Goal: Information Seeking & Learning: Understand process/instructions

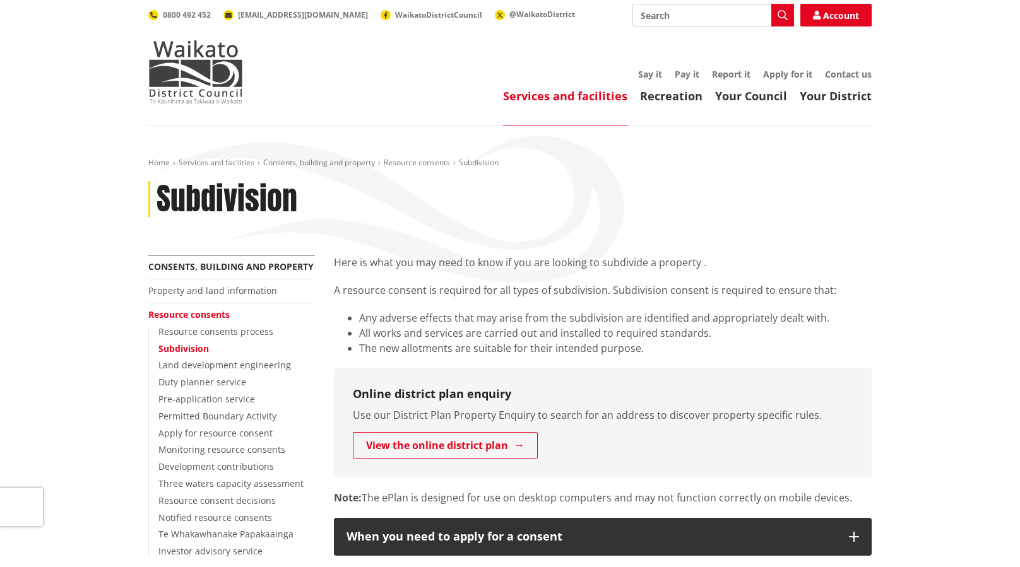
scroll to position [63, 0]
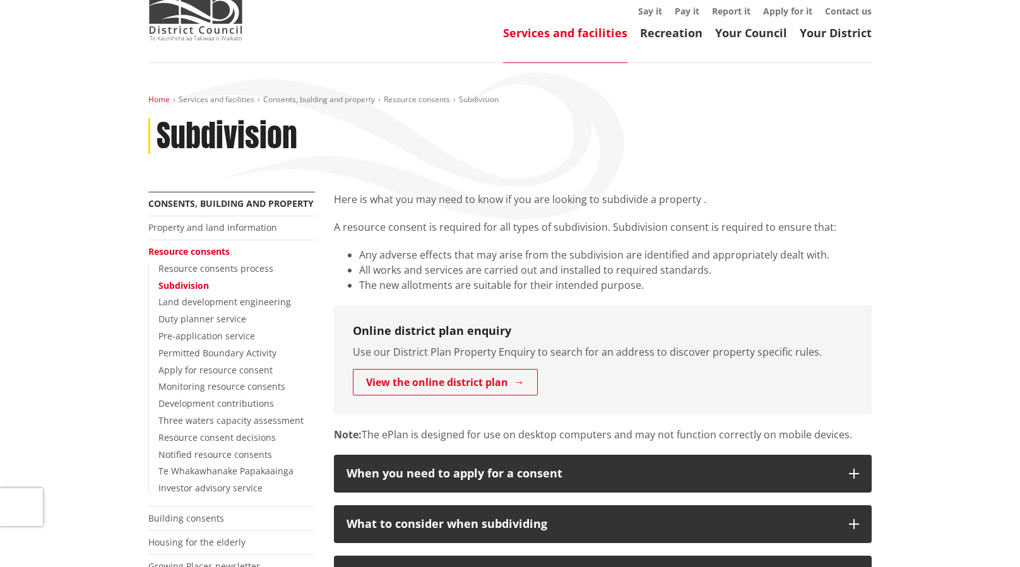
click at [159, 102] on link "Home" at bounding box center [158, 99] width 21 height 11
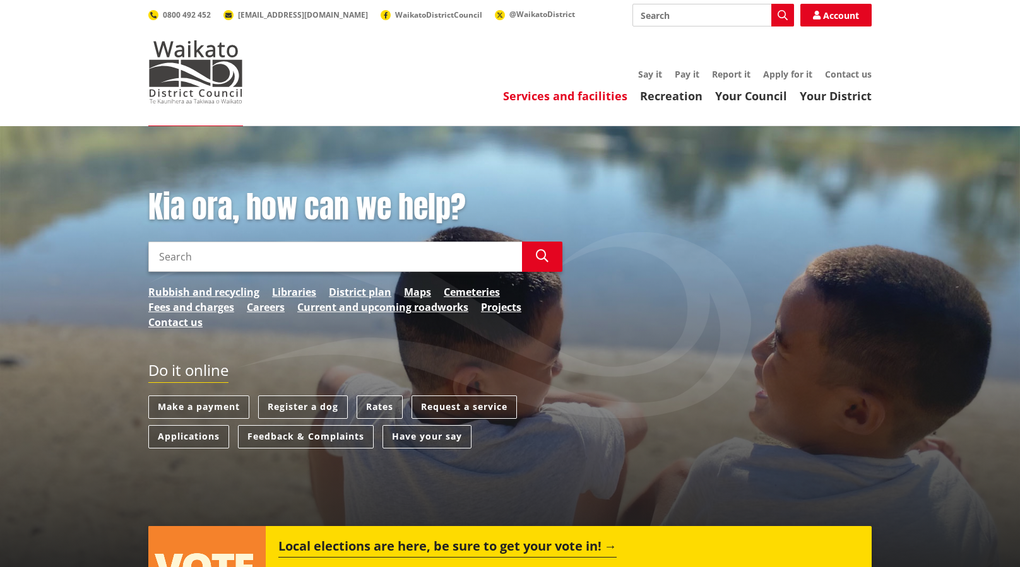
click at [593, 95] on link "Services and facilities" at bounding box center [565, 95] width 124 height 15
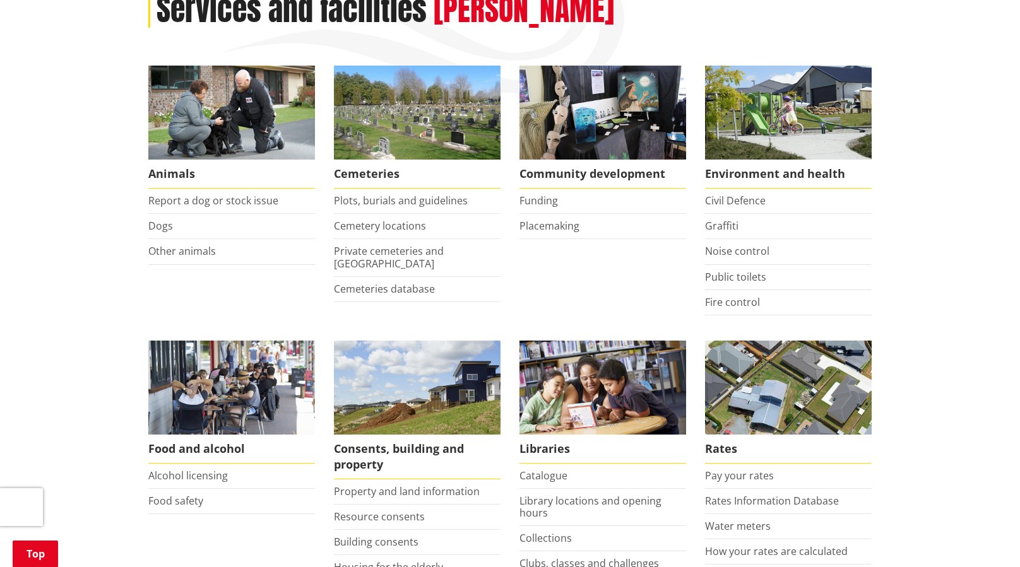
scroll to position [316, 0]
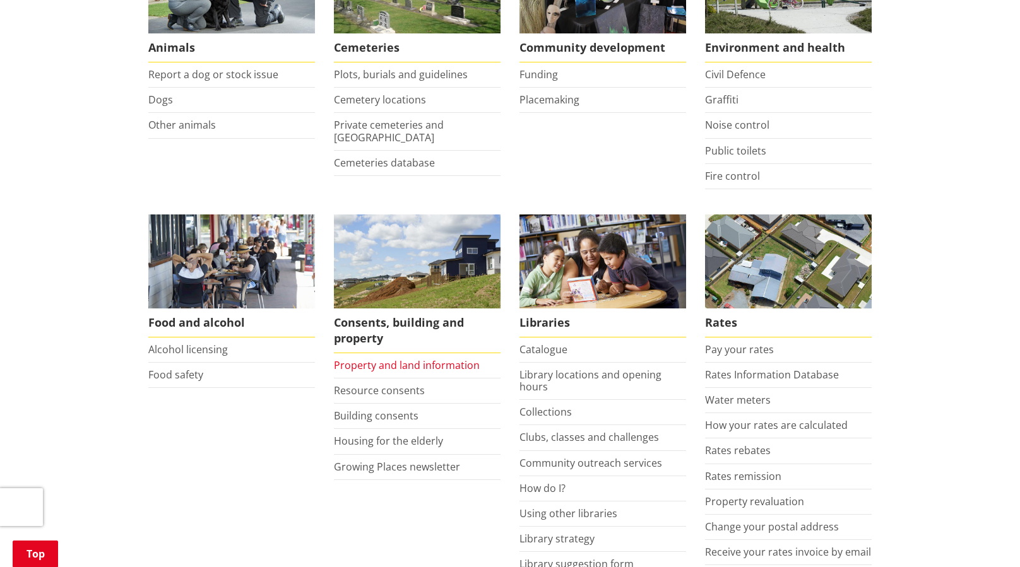
click at [401, 367] on link "Property and land information" at bounding box center [407, 365] width 146 height 14
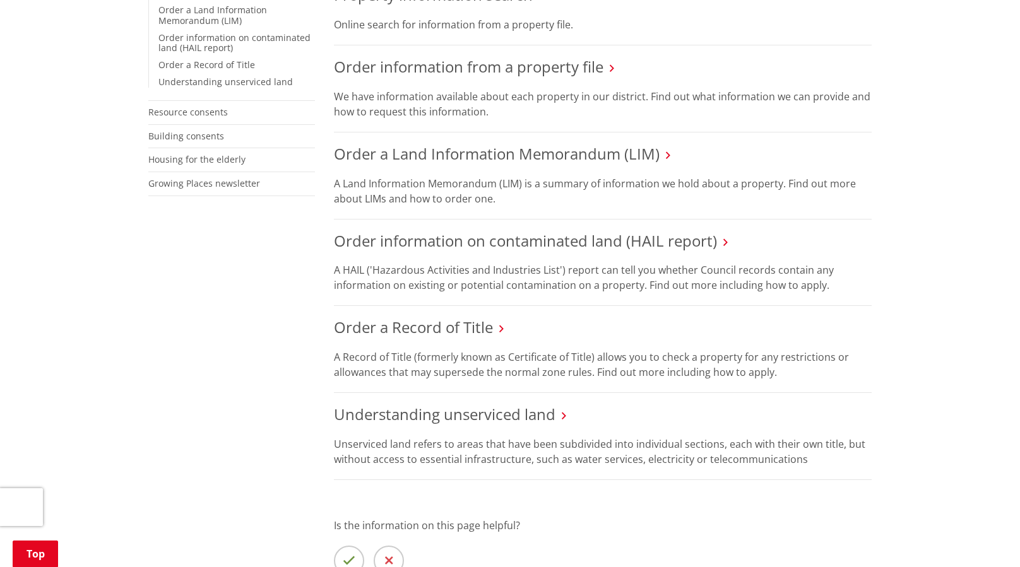
scroll to position [442, 0]
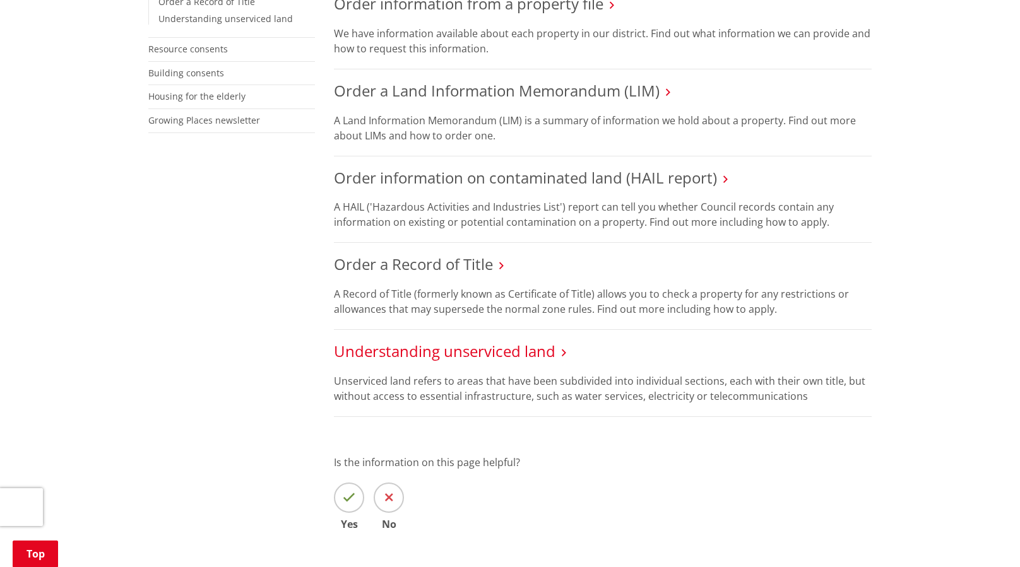
click at [443, 341] on link "Understanding unserviced land" at bounding box center [444, 351] width 221 height 21
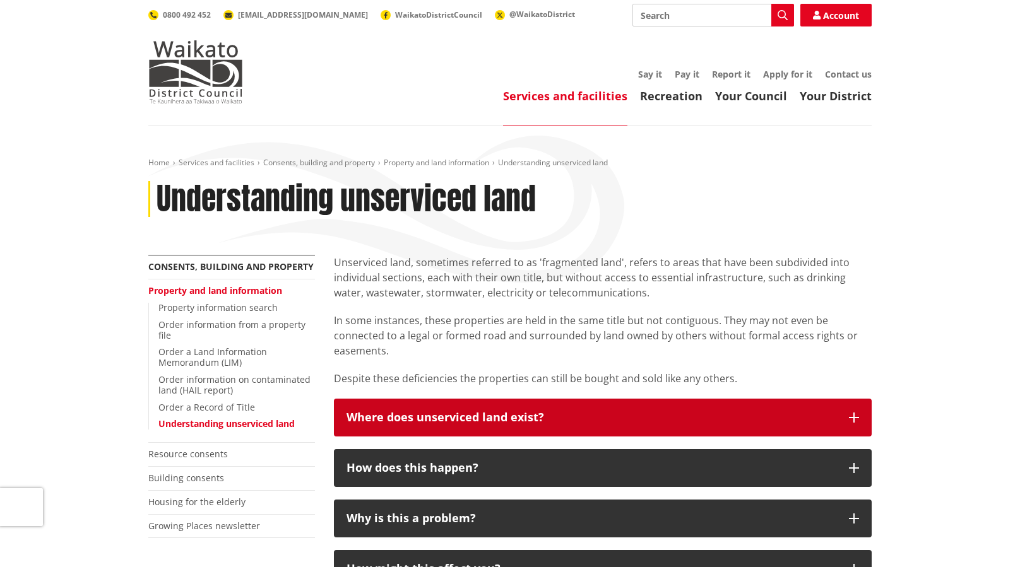
click at [855, 416] on icon "button" at bounding box center [854, 418] width 10 height 10
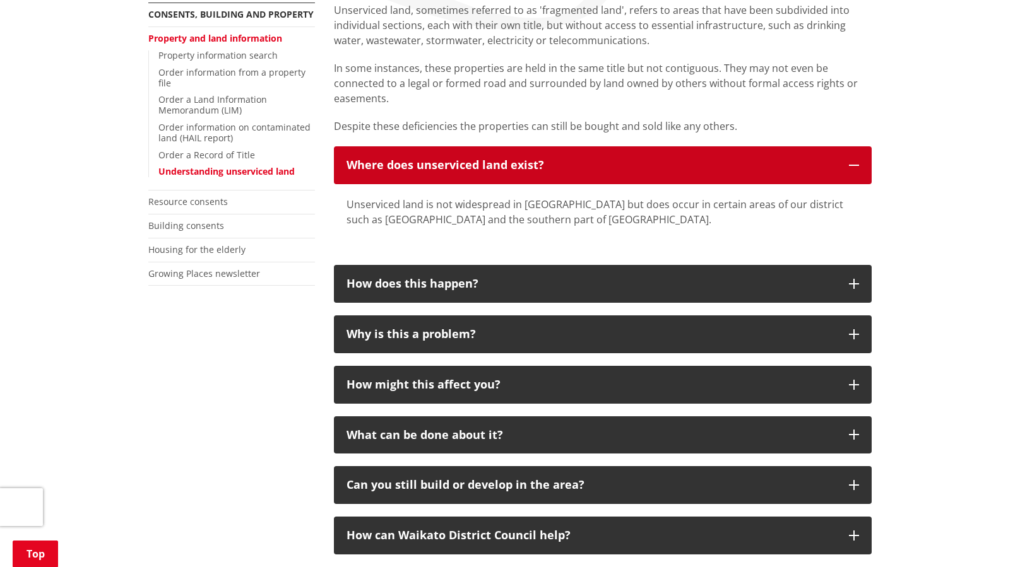
scroll to position [316, 0]
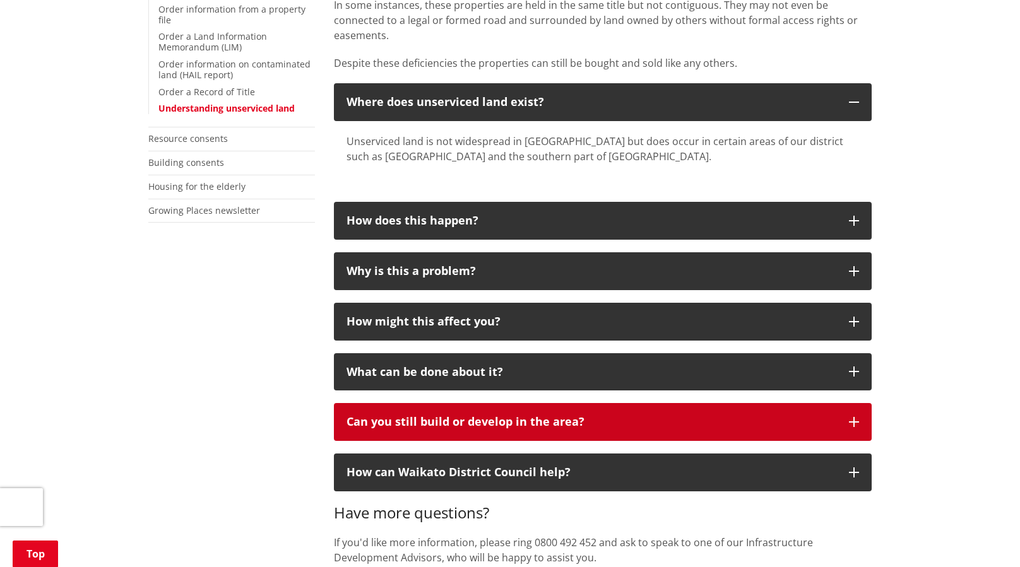
click at [847, 425] on button "Can you still build or develop in the area?" at bounding box center [603, 422] width 538 height 38
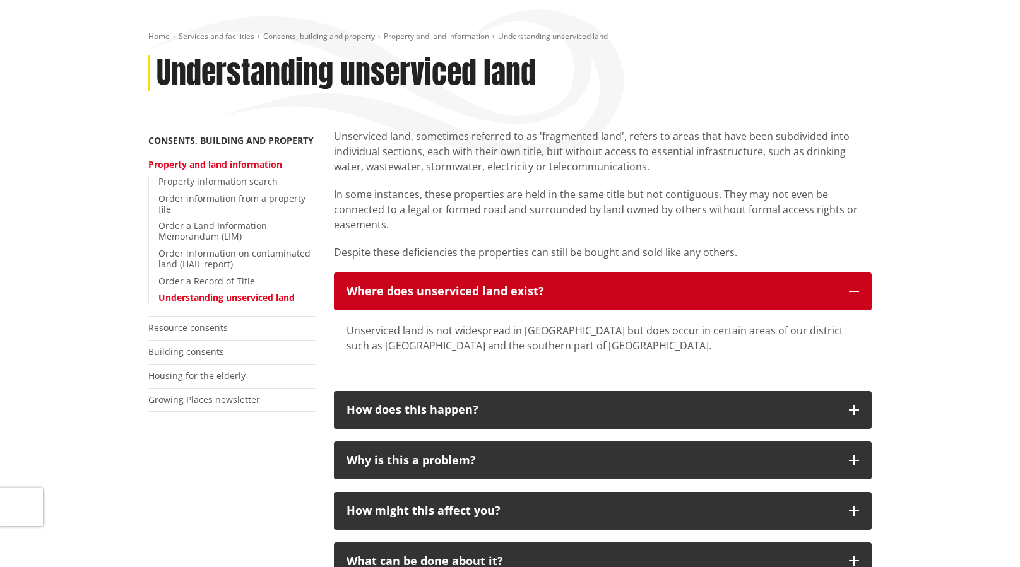
scroll to position [0, 0]
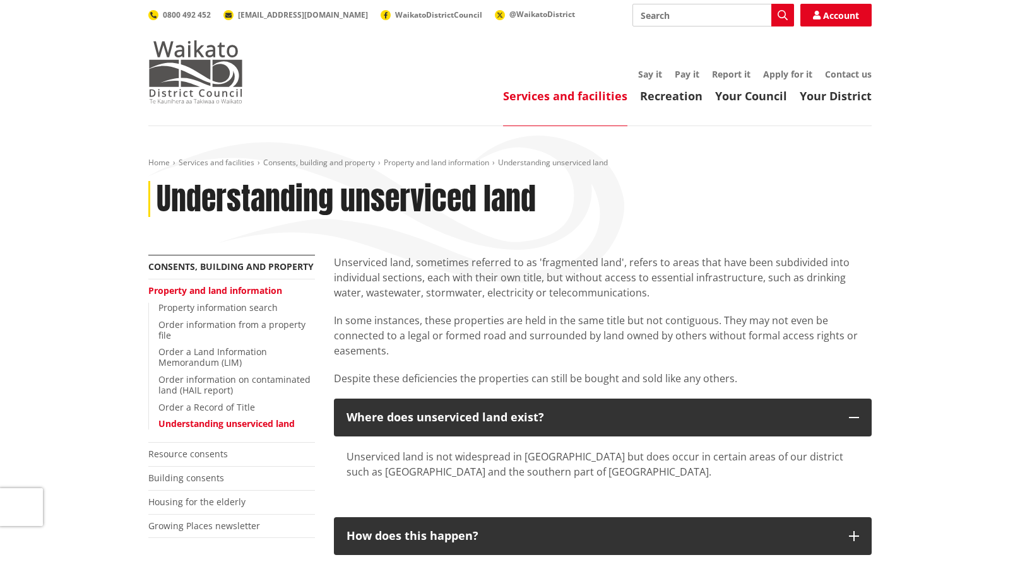
click at [205, 62] on img at bounding box center [195, 71] width 95 height 63
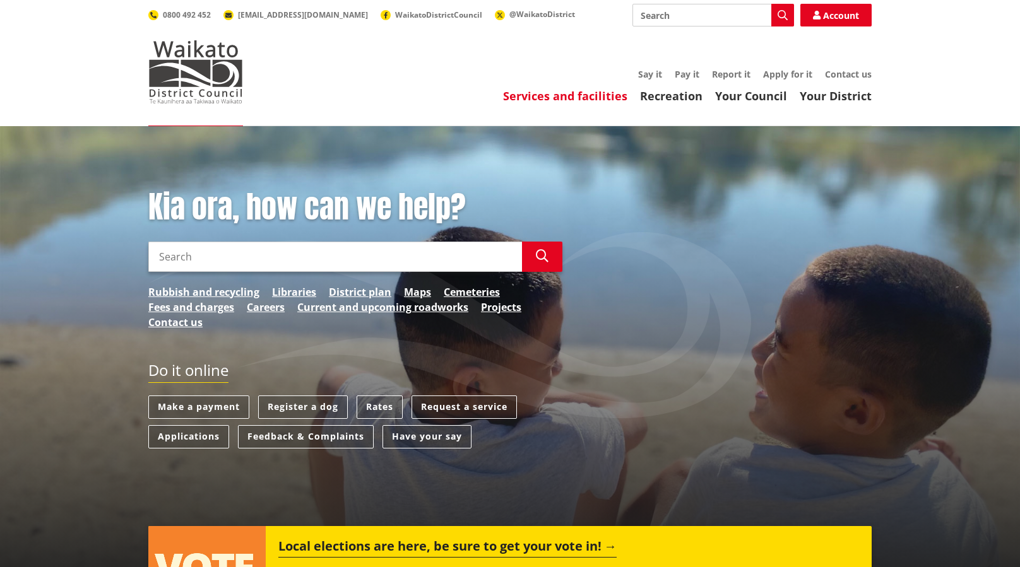
click at [532, 96] on link "Services and facilities" at bounding box center [565, 95] width 124 height 15
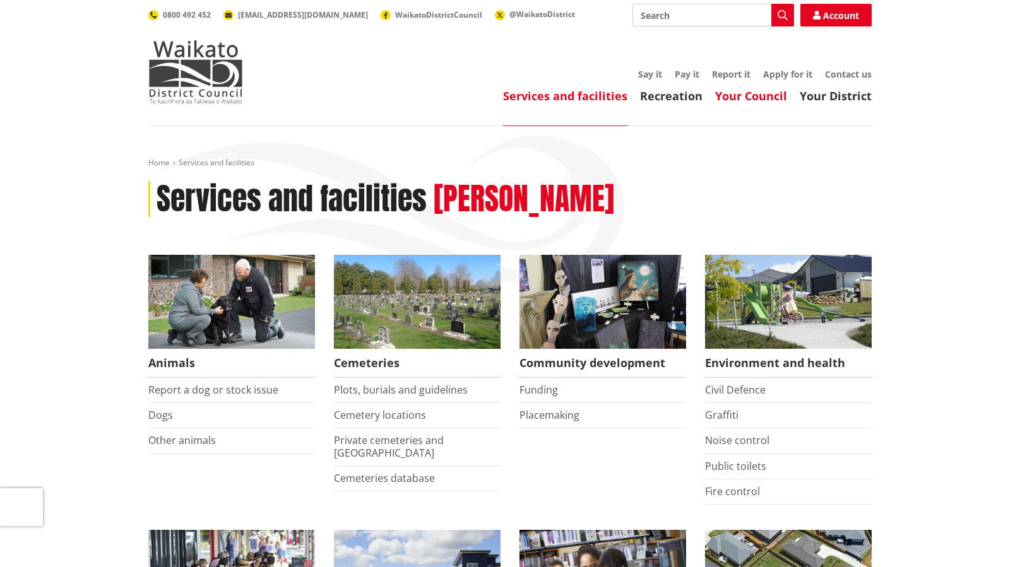
click at [730, 96] on link "Your Council" at bounding box center [751, 95] width 72 height 15
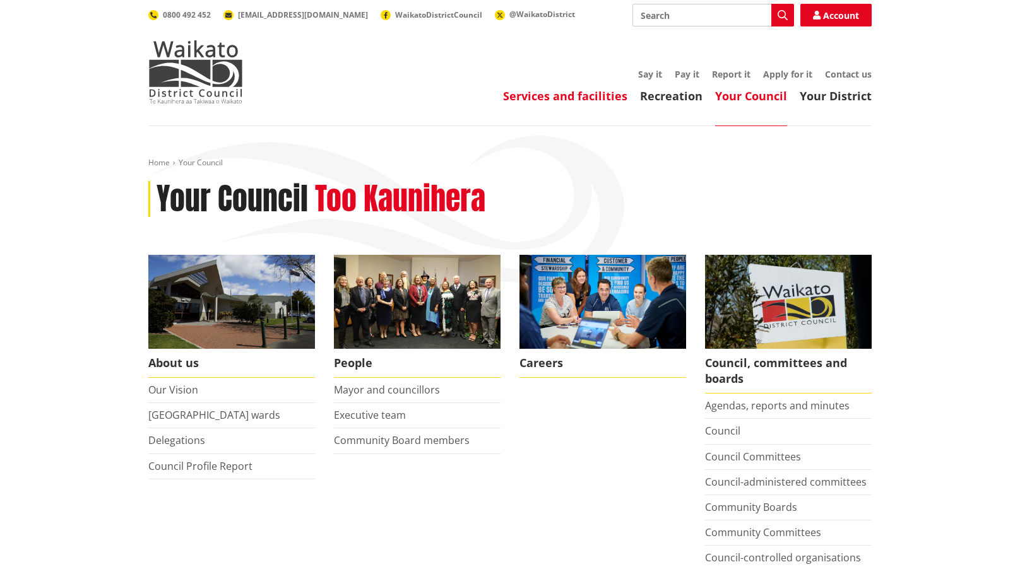
click at [556, 95] on link "Services and facilities" at bounding box center [565, 95] width 124 height 15
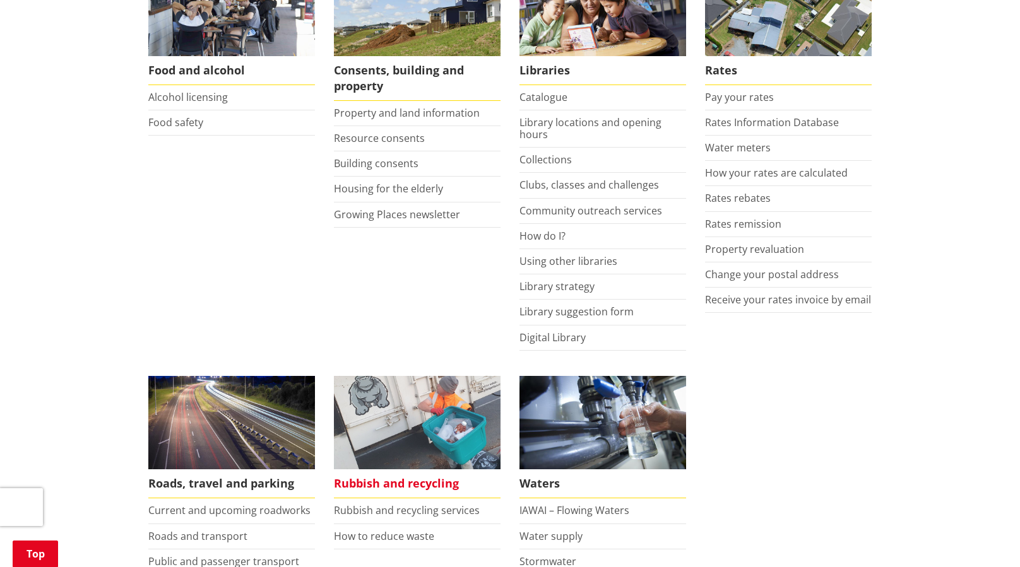
scroll to position [379, 0]
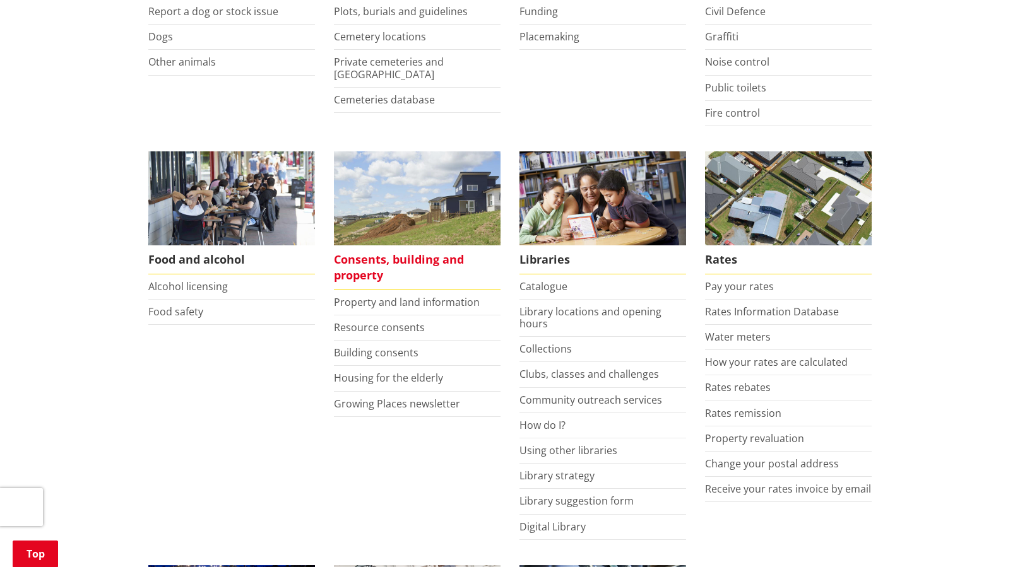
click at [387, 265] on span "Consents, building and property" at bounding box center [417, 267] width 167 height 45
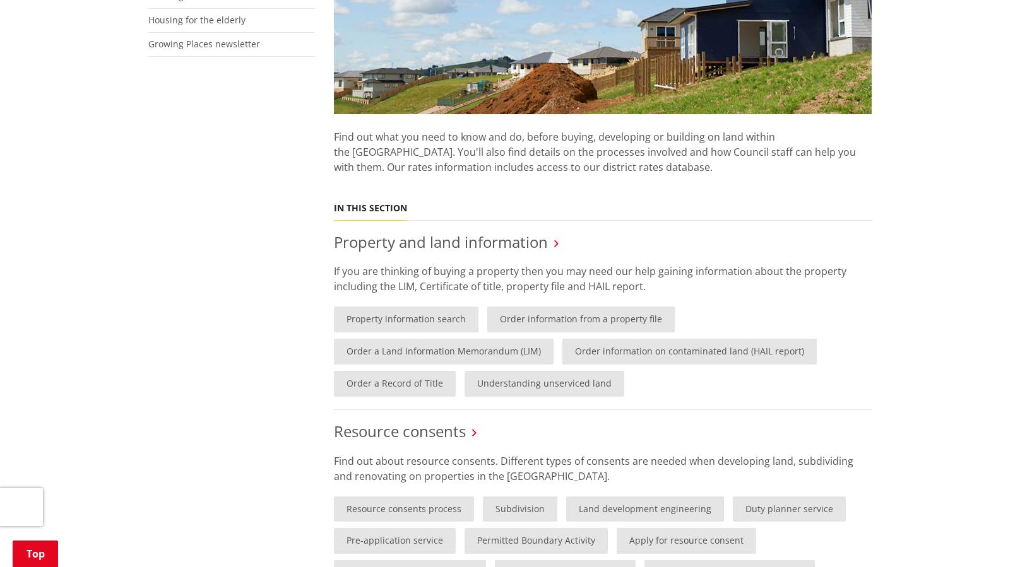
scroll to position [505, 0]
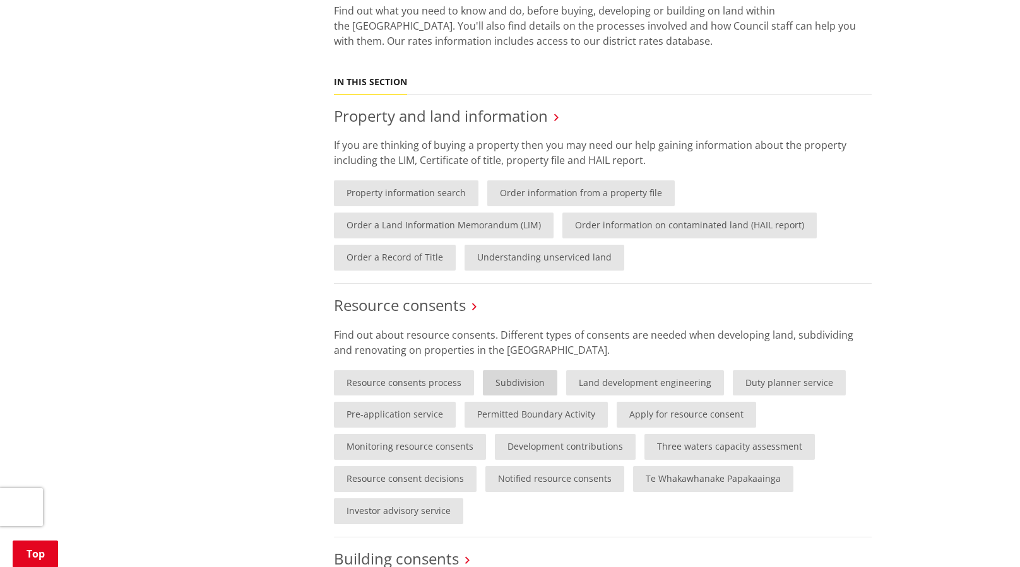
click at [517, 386] on link "Subdivision" at bounding box center [520, 383] width 74 height 26
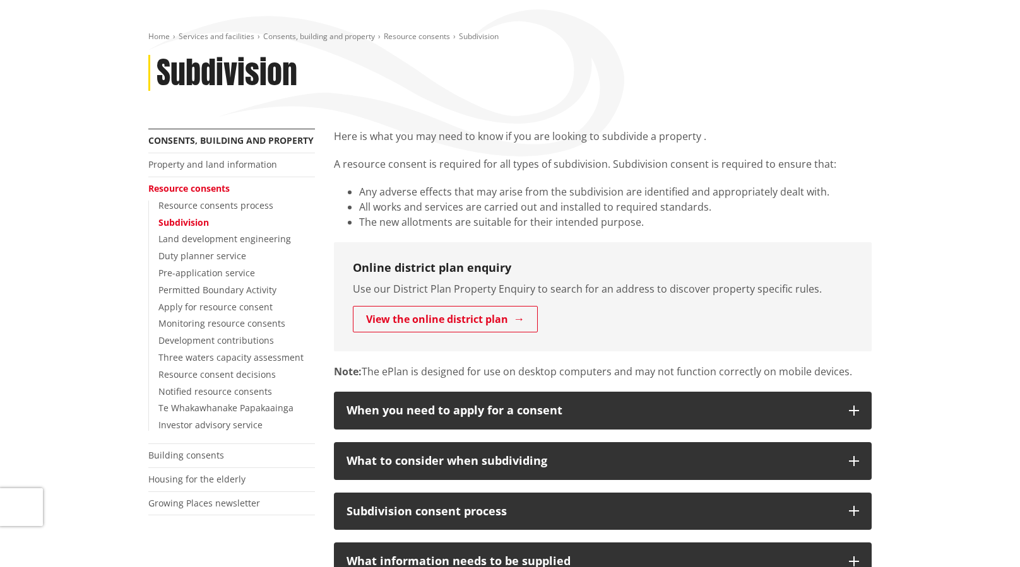
scroll to position [189, 0]
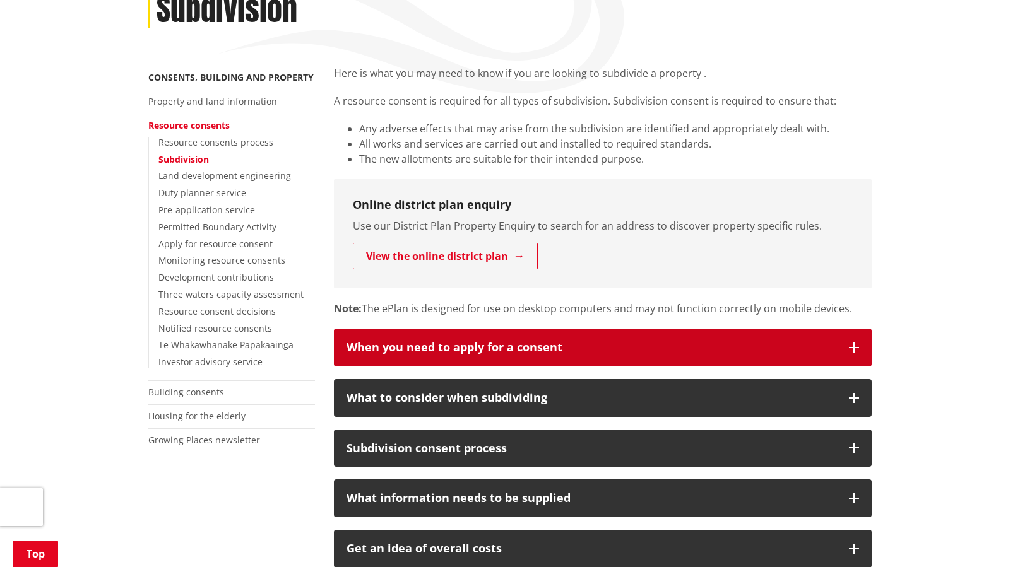
click at [665, 350] on div "When you need to apply for a consent" at bounding box center [591, 347] width 490 height 13
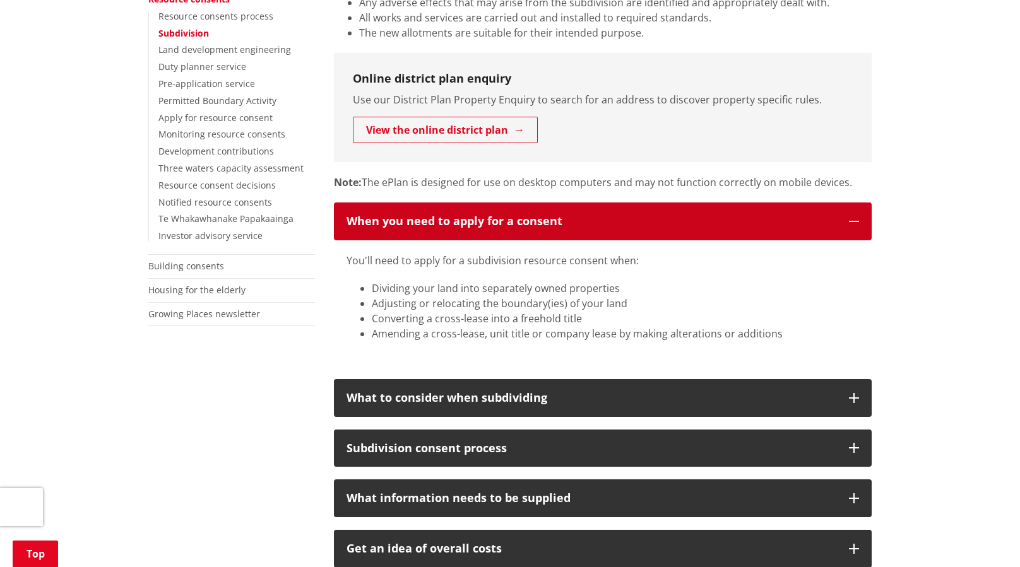
scroll to position [379, 0]
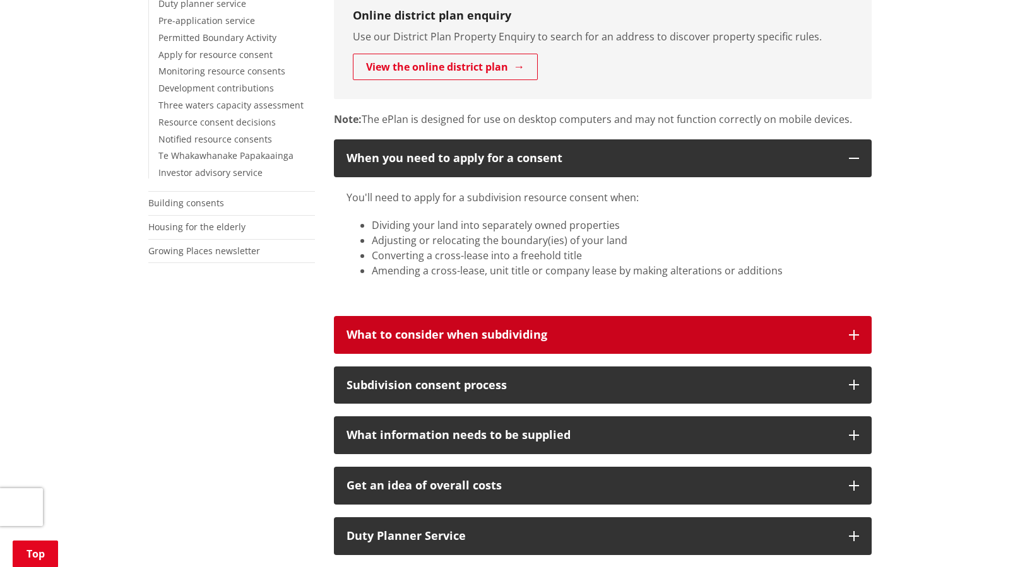
click at [572, 338] on div "What to consider when subdividing" at bounding box center [591, 335] width 490 height 13
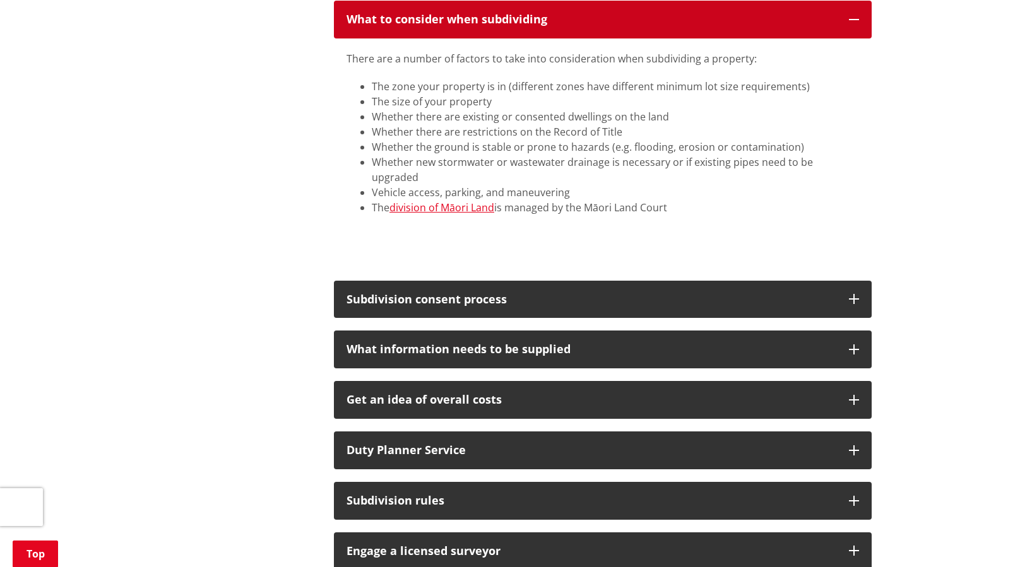
scroll to position [757, 0]
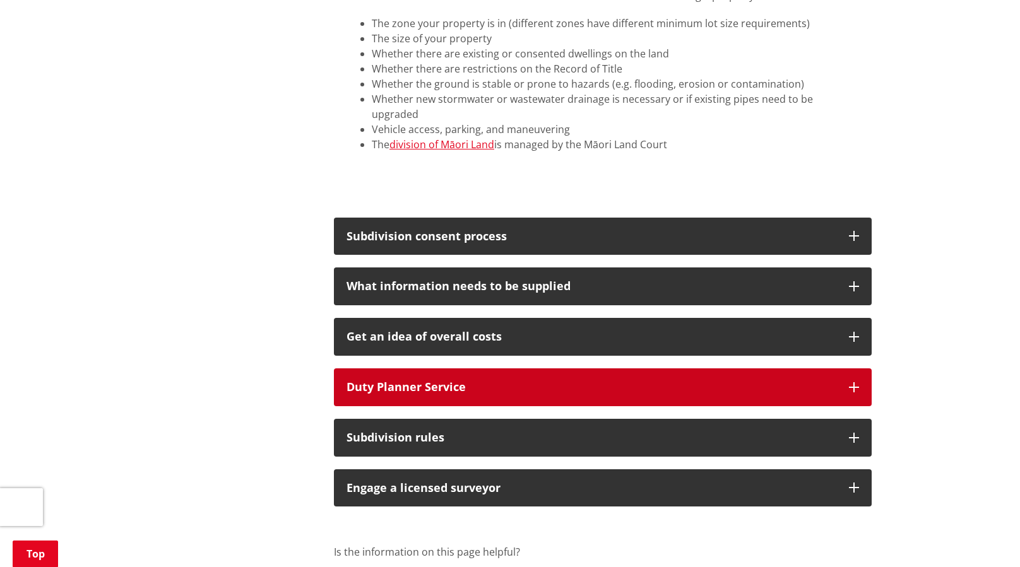
click at [461, 381] on div "Duty Planner Service" at bounding box center [591, 387] width 490 height 13
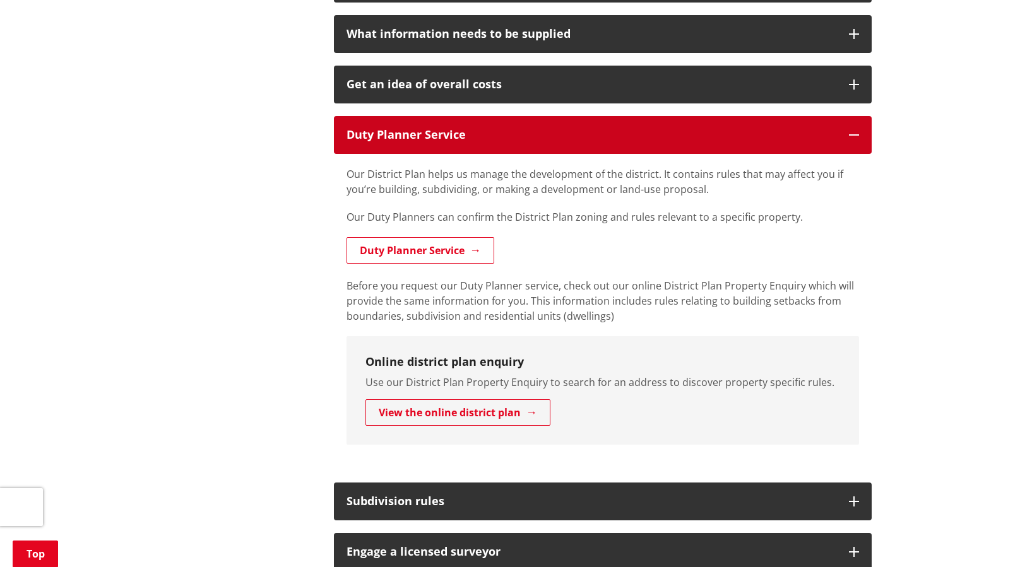
scroll to position [1136, 0]
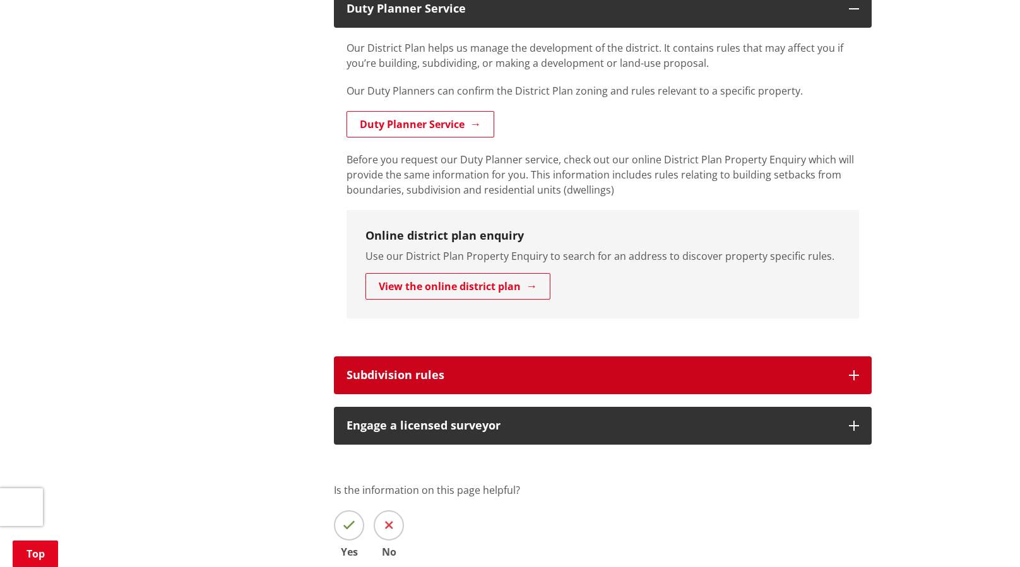
click at [420, 367] on button "Subdivision rules" at bounding box center [603, 376] width 538 height 38
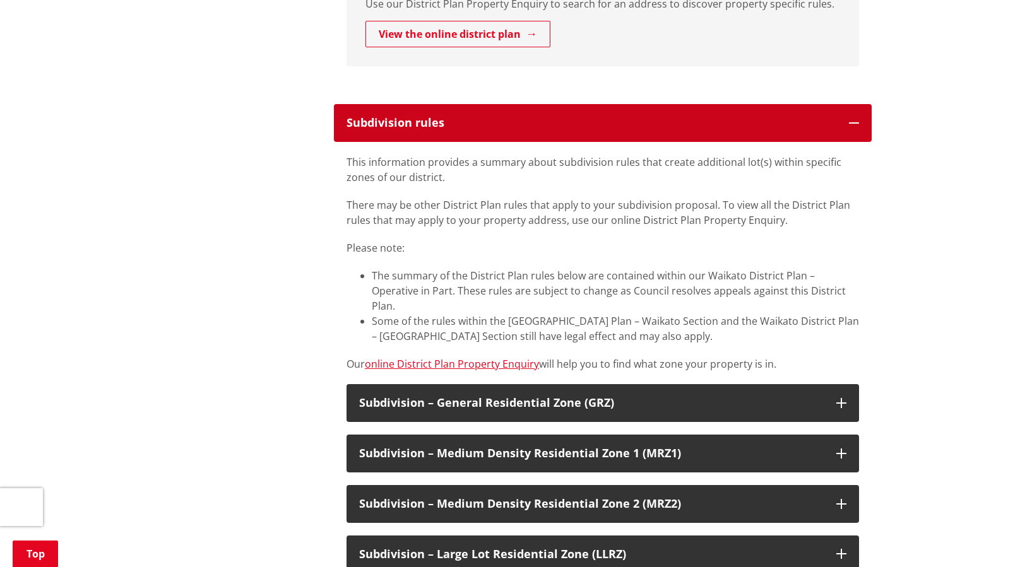
scroll to position [1514, 0]
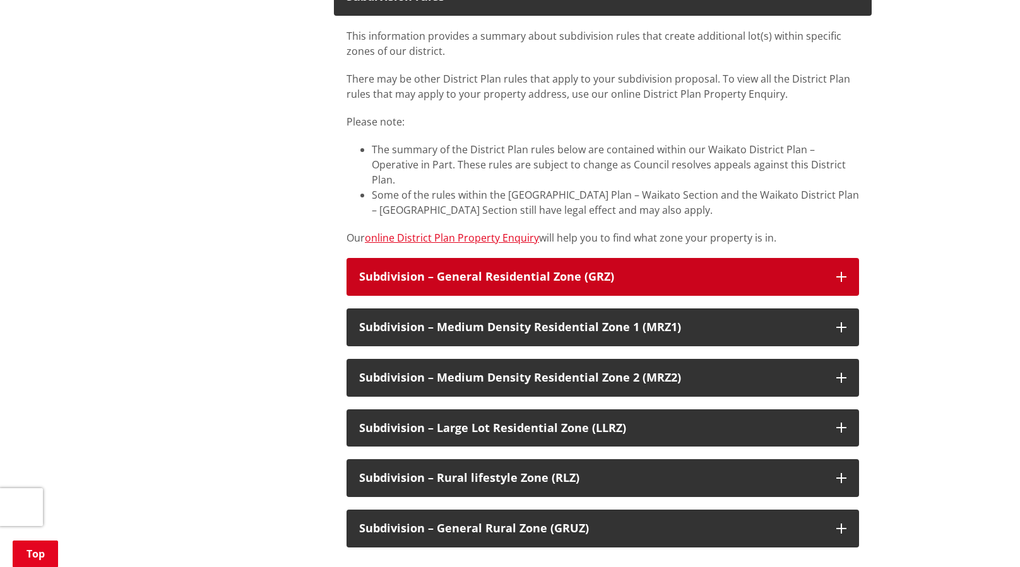
click at [514, 271] on div "Subdivision – General Residential Zone (GRZ)" at bounding box center [591, 277] width 464 height 13
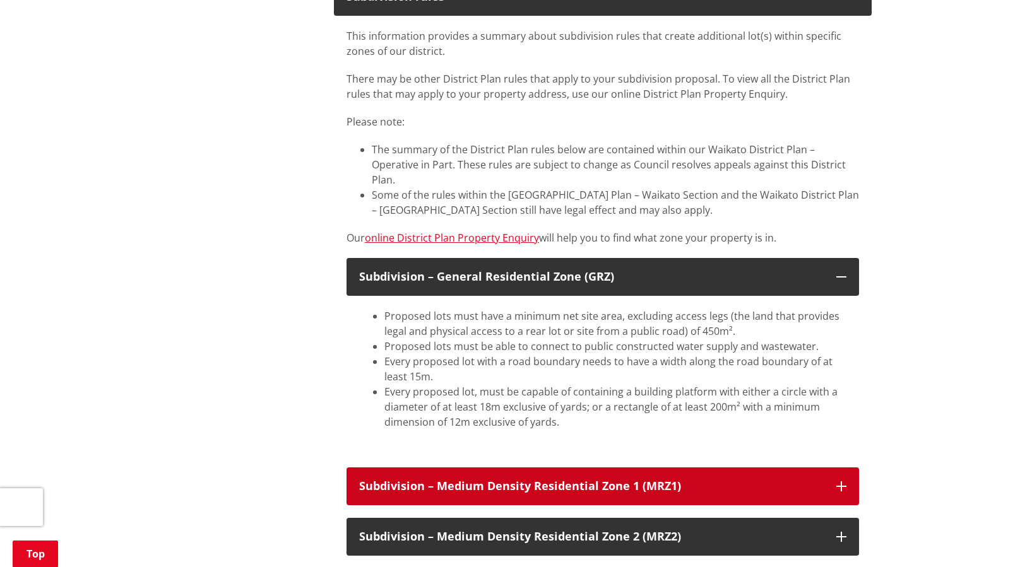
click at [509, 480] on div "Subdivision – Medium Density Residential Zone 1 (MRZ1)" at bounding box center [591, 486] width 464 height 13
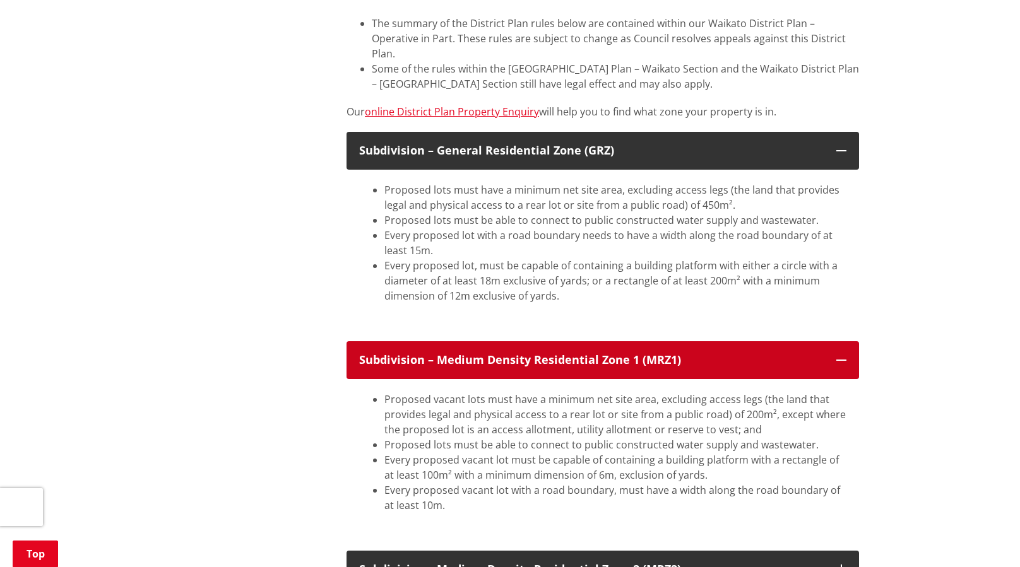
scroll to position [1830, 0]
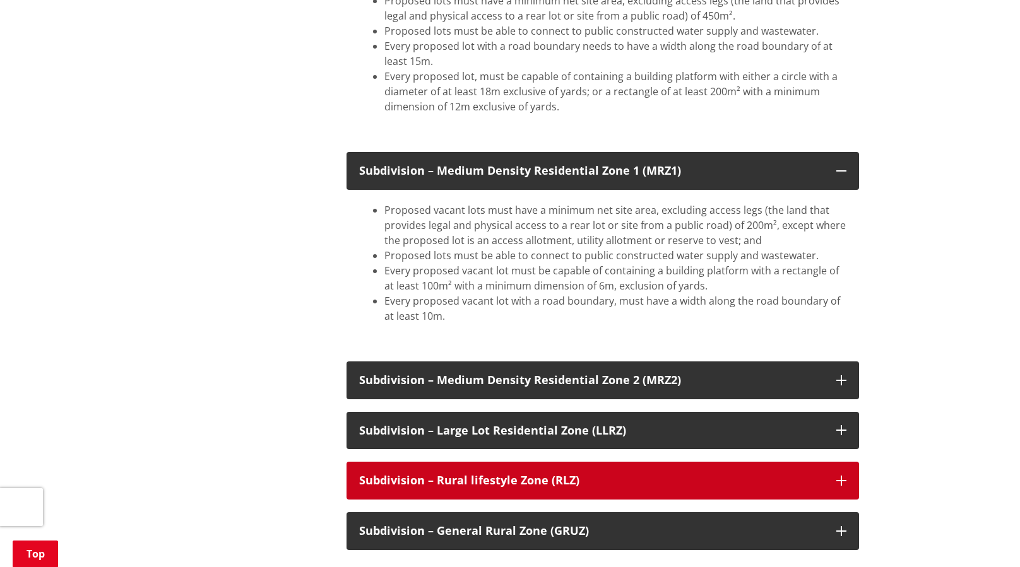
click at [504, 475] on div "Subdivision – Rural lifestyle Zone (RLZ)​" at bounding box center [591, 481] width 464 height 13
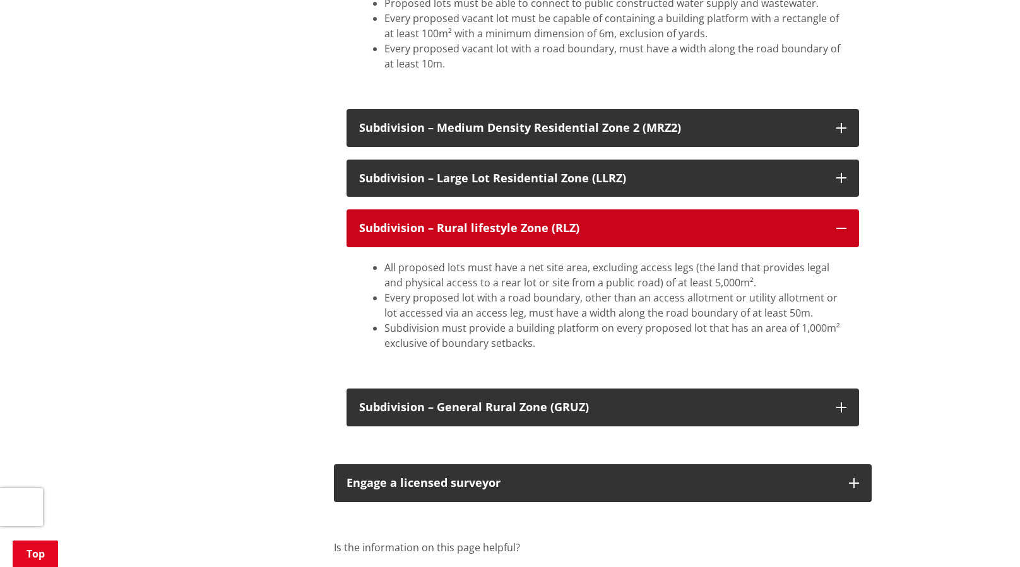
scroll to position [2146, 0]
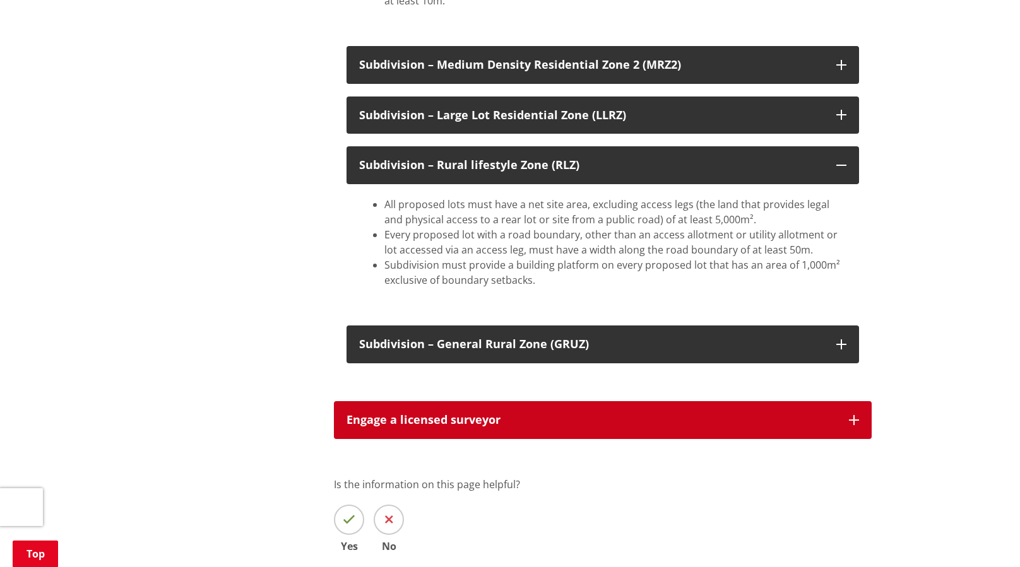
click at [481, 401] on button "Engage a licensed surveyor" at bounding box center [603, 420] width 538 height 38
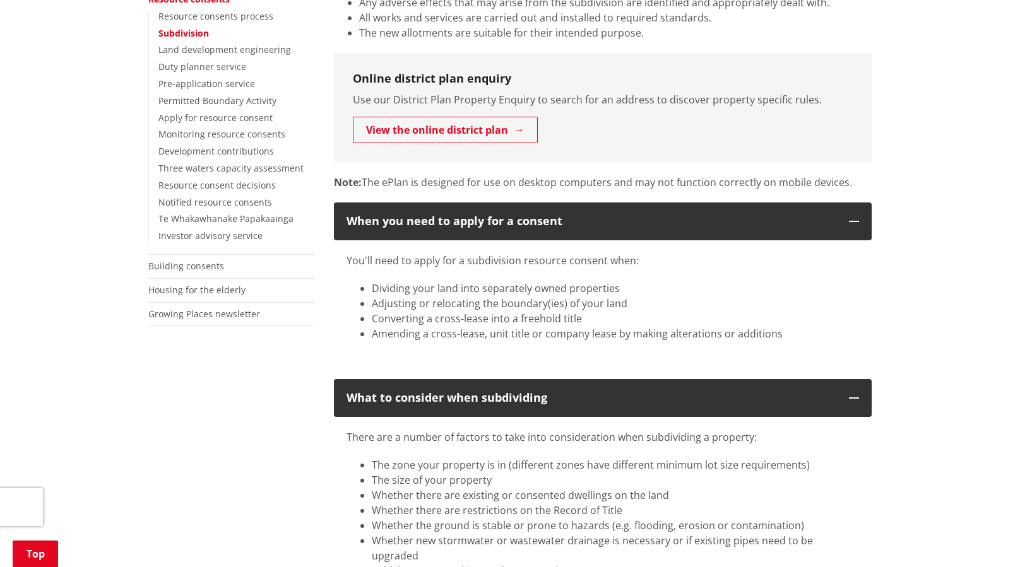
scroll to position [126, 0]
